Goal: Information Seeking & Learning: Learn about a topic

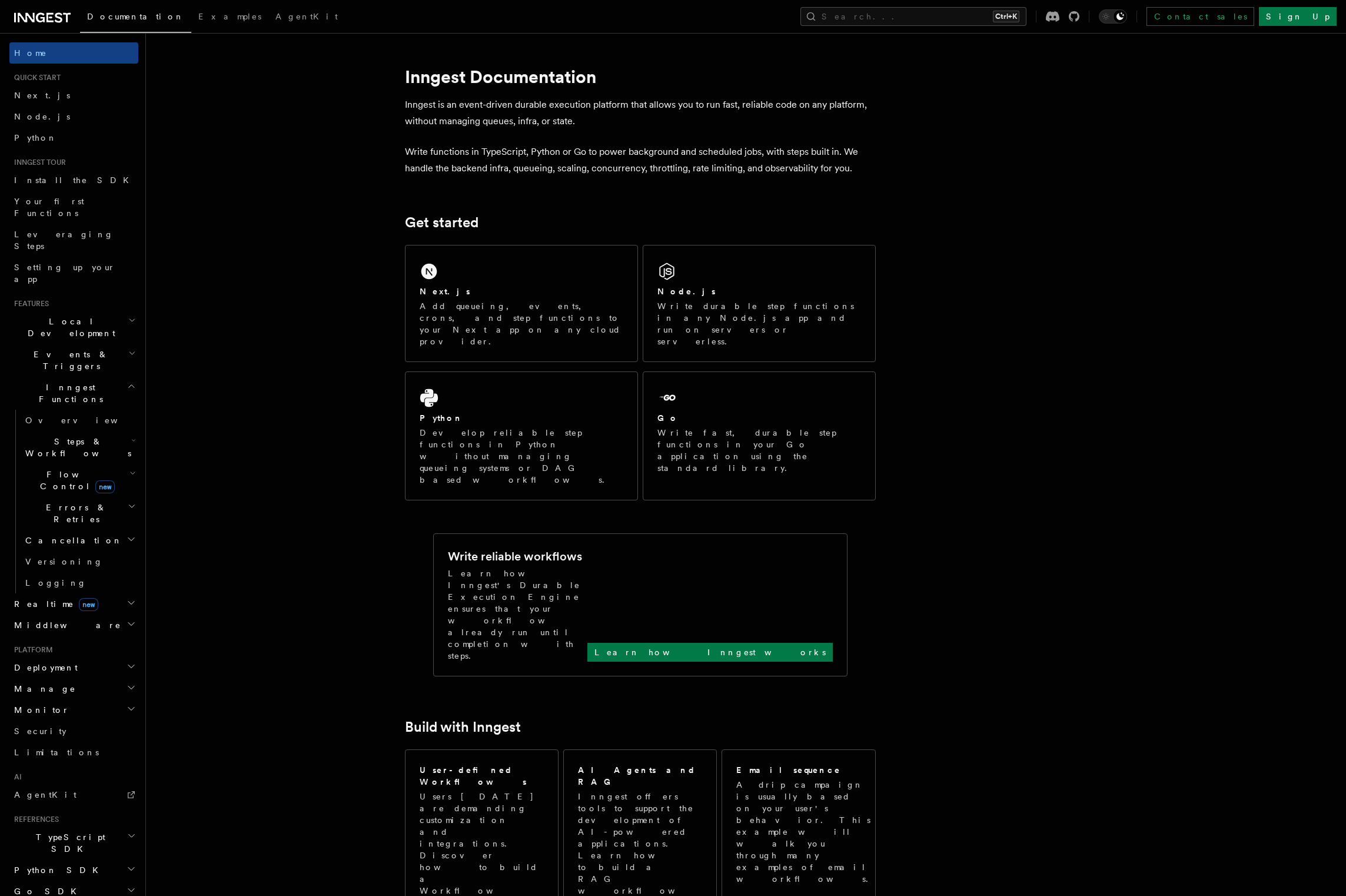
click at [80, 699] on h2 "Monitor" at bounding box center [74, 709] width 129 height 21
click at [924, 16] on button "Search... Ctrl+K" at bounding box center [913, 16] width 226 height 19
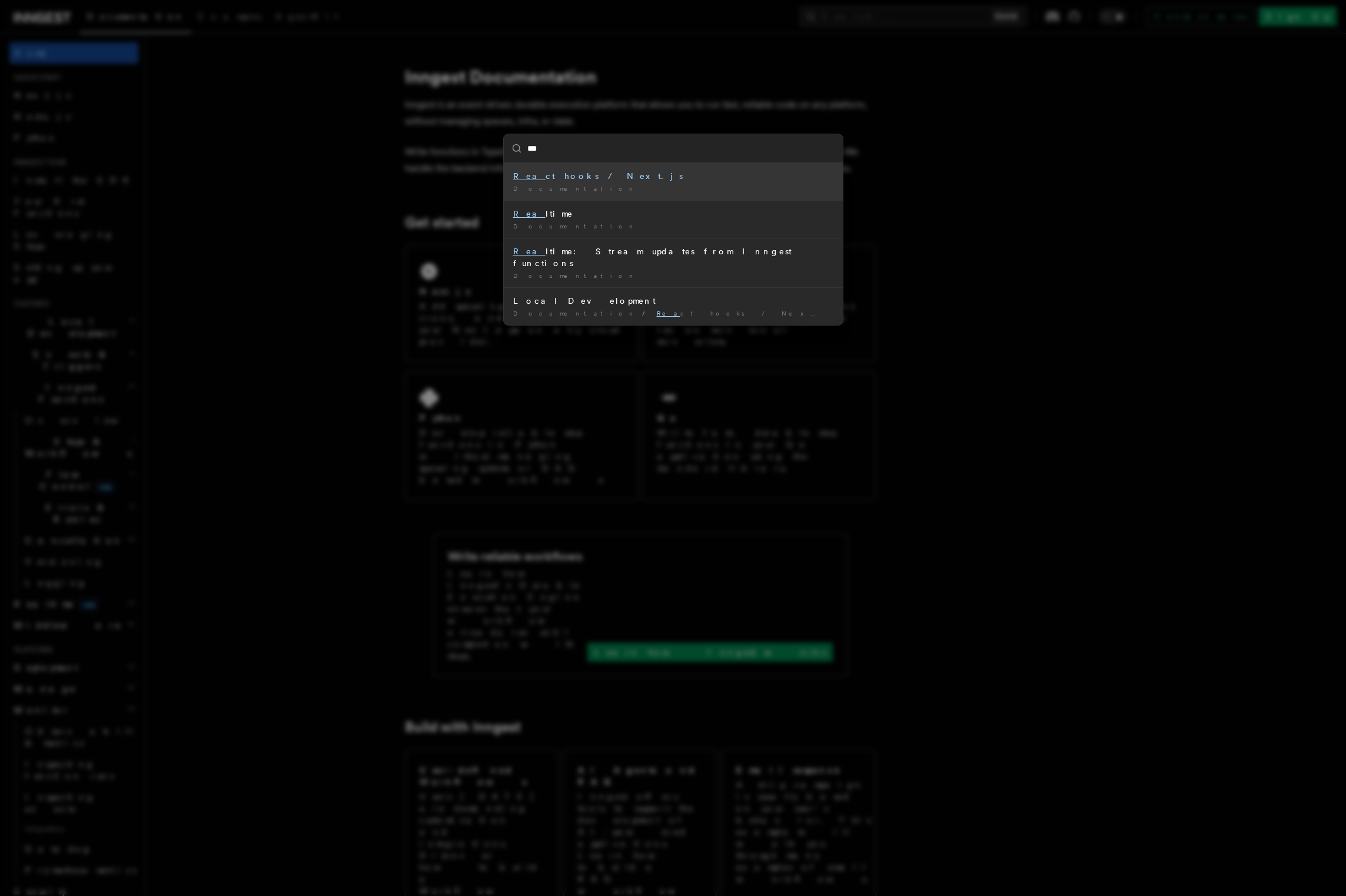
type input "****"
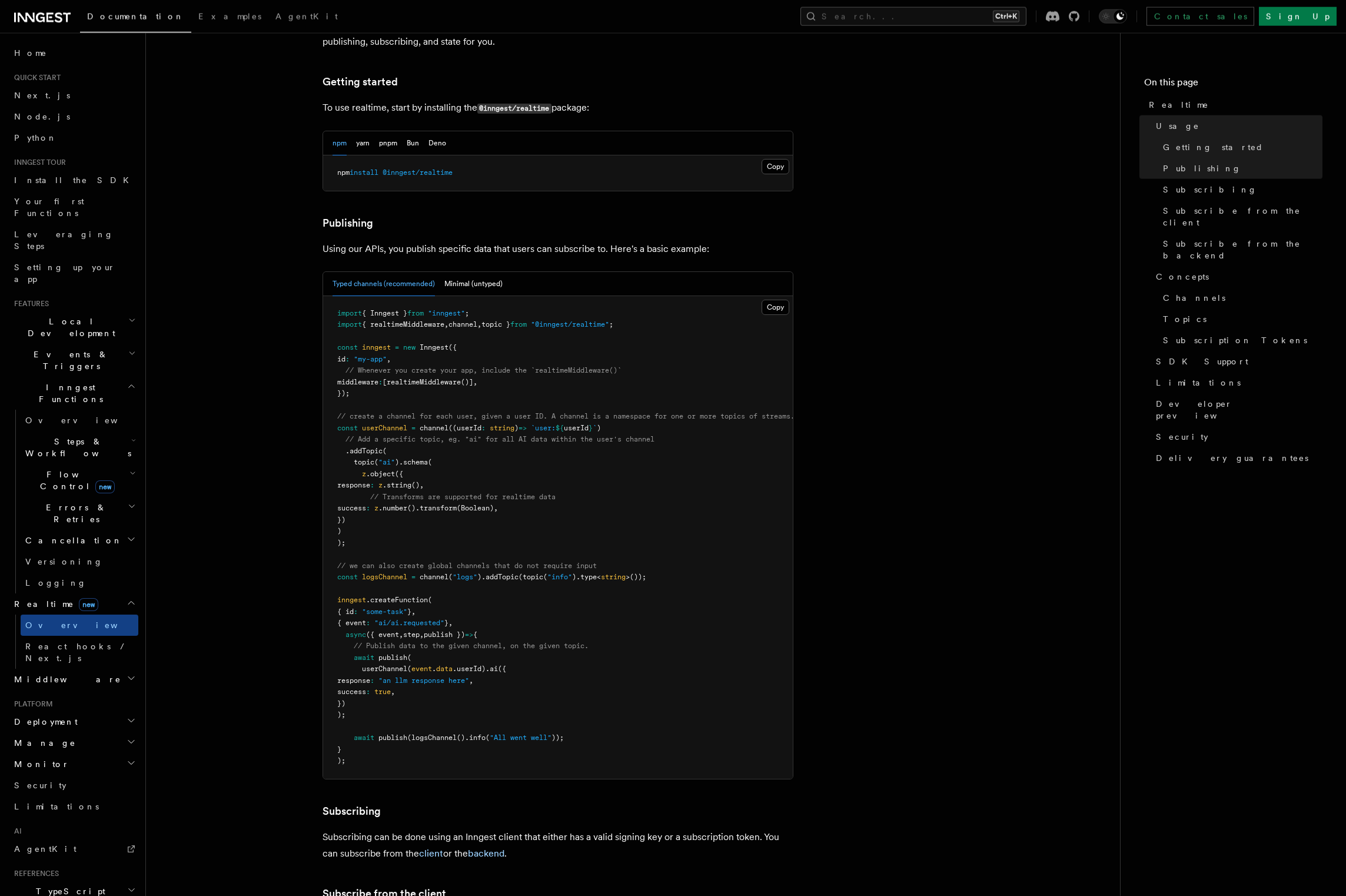
scroll to position [621, 0]
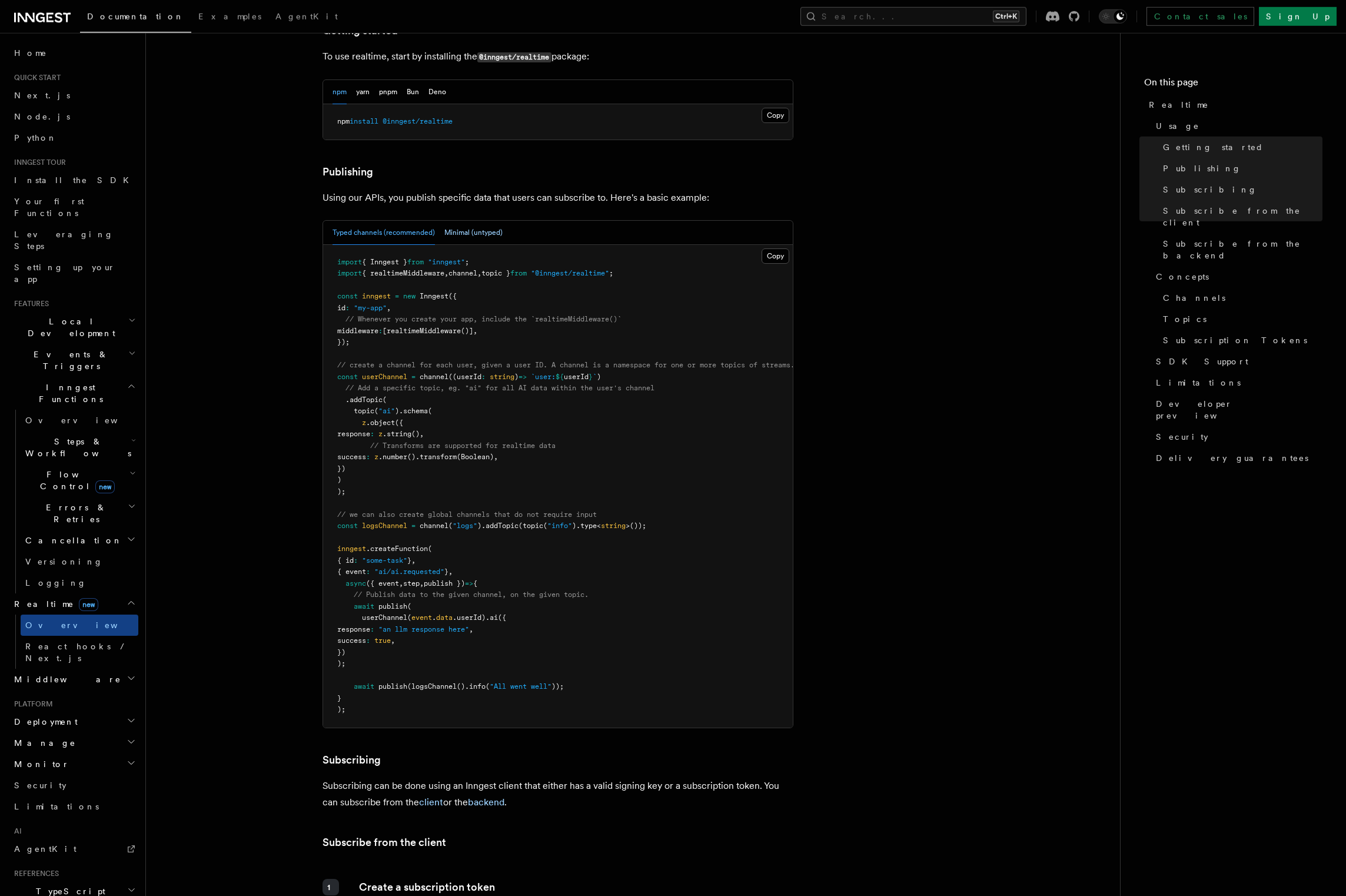
click at [477, 221] on button "Minimal (untyped)" at bounding box center [473, 233] width 58 height 24
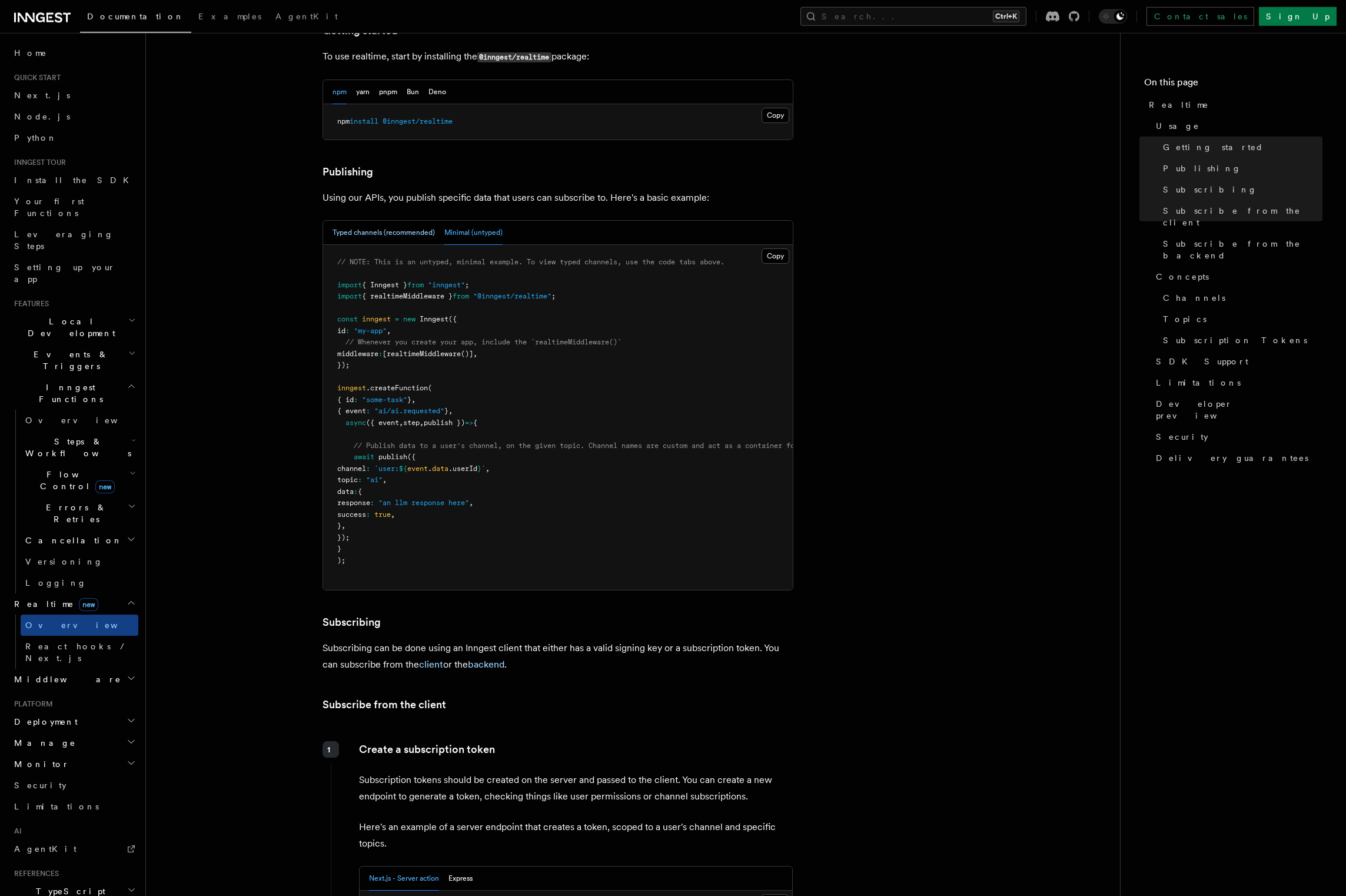
click at [410, 221] on button "Typed channels (recommended)" at bounding box center [384, 233] width 103 height 24
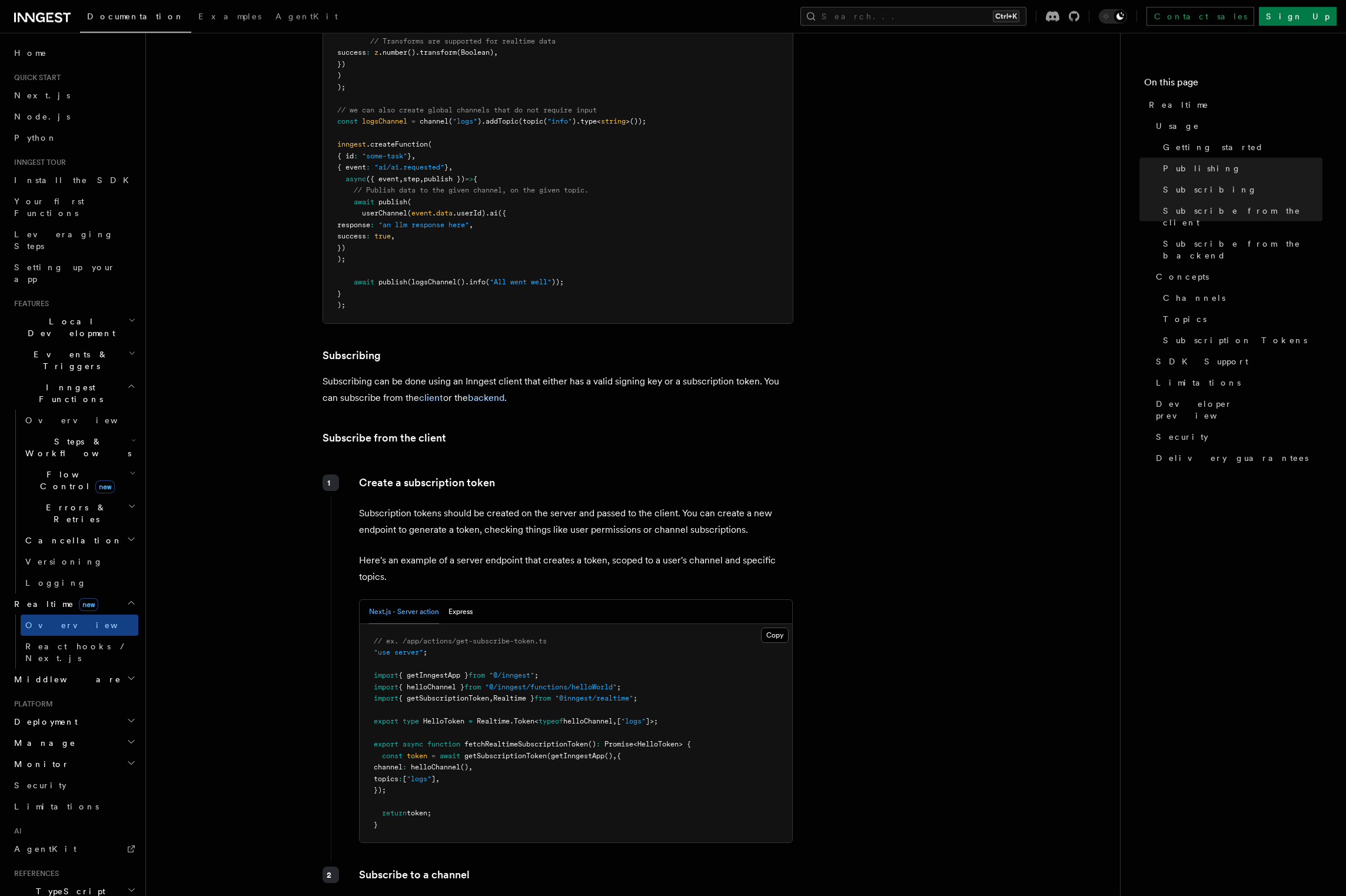
scroll to position [1013, 0]
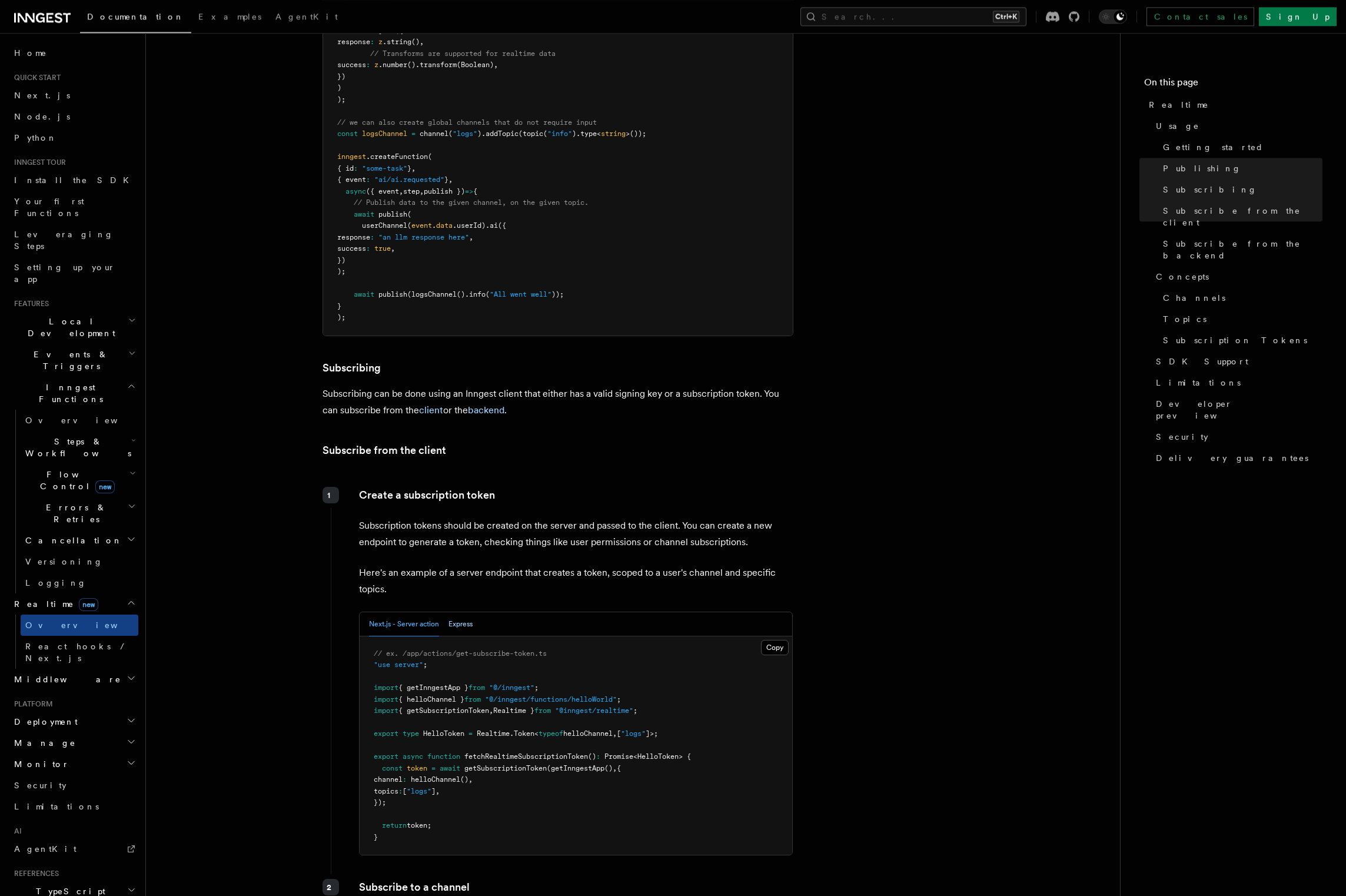
click at [452, 612] on button "Express" at bounding box center [461, 624] width 24 height 24
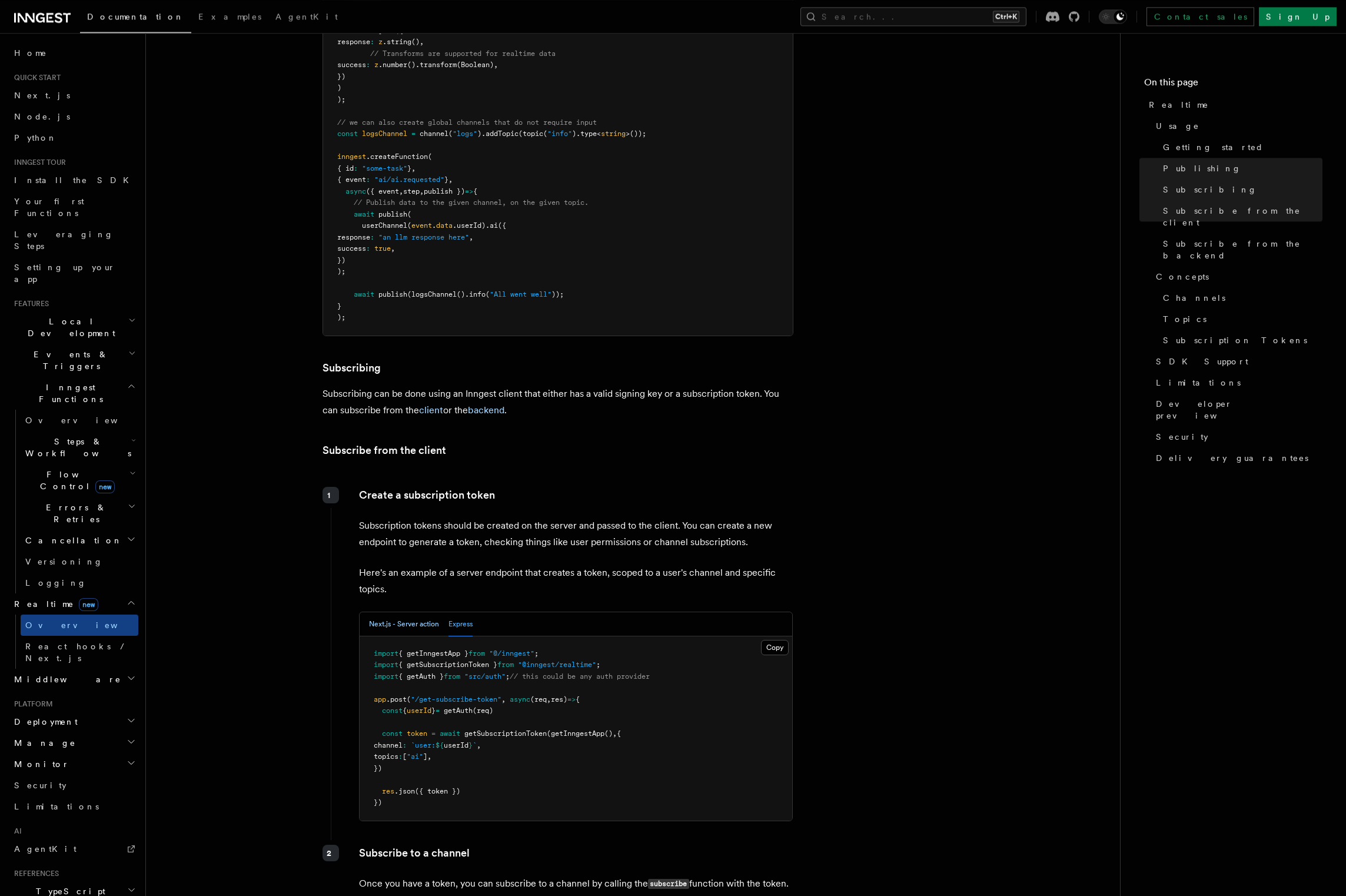
click at [415, 612] on button "Next.js - Server action" at bounding box center [404, 624] width 70 height 24
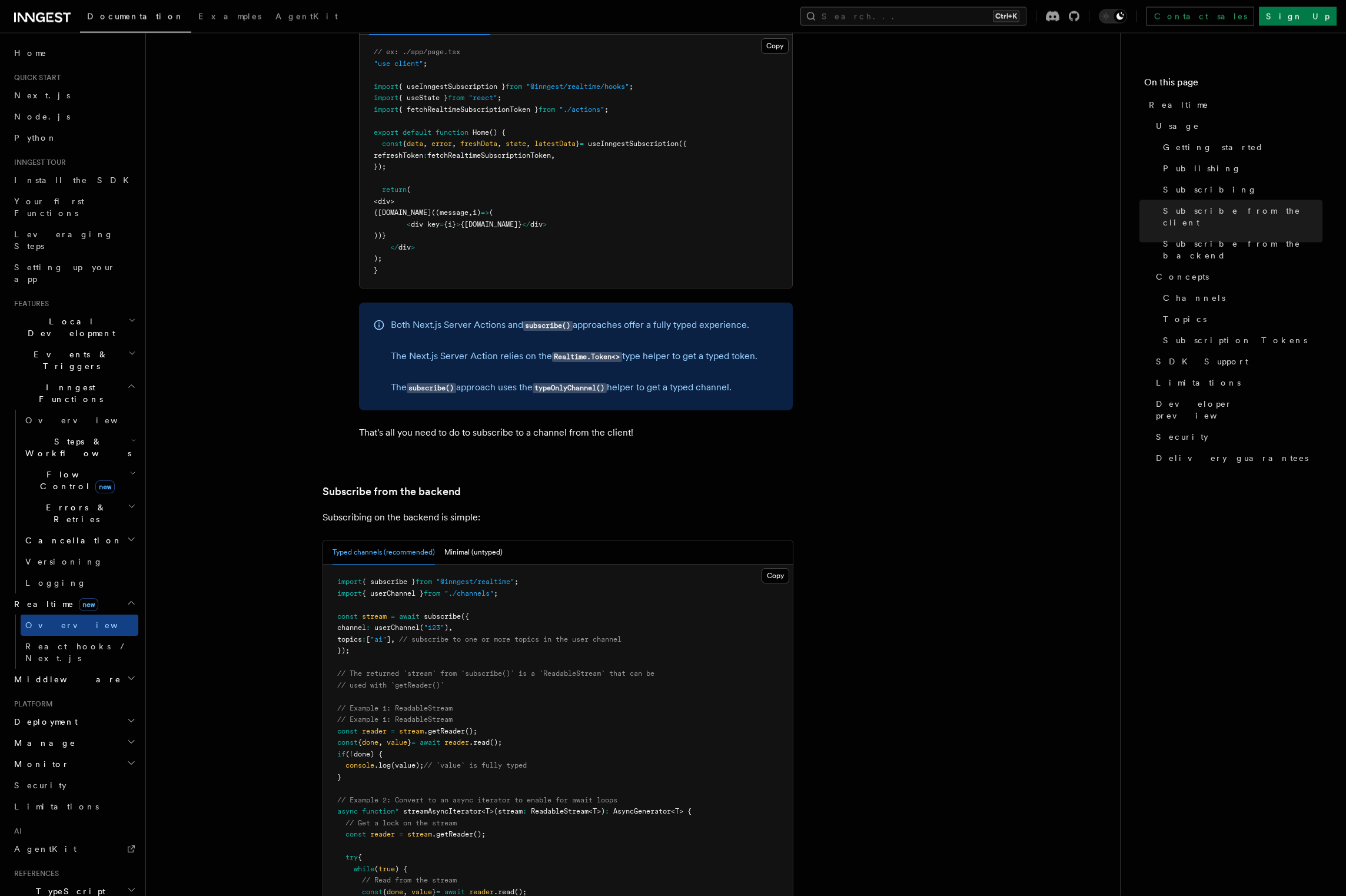
scroll to position [1979, 0]
